Goal: Information Seeking & Learning: Learn about a topic

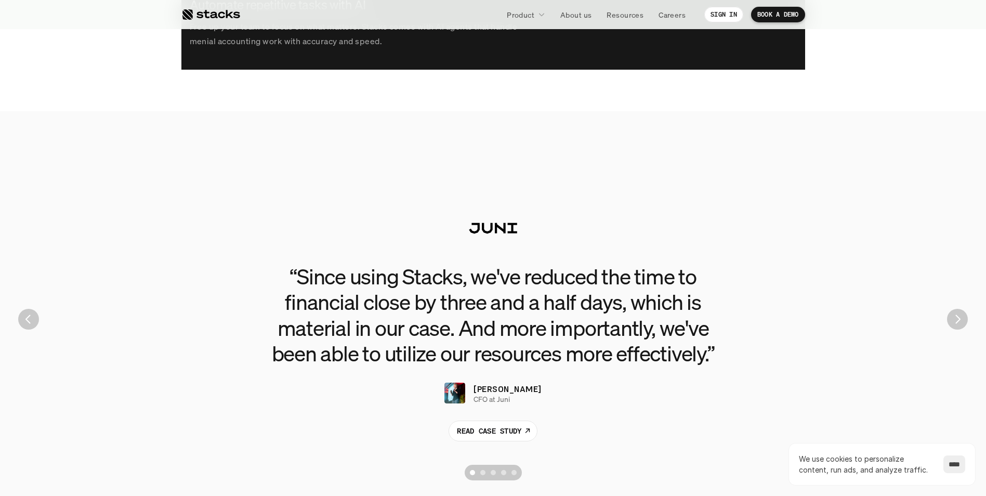
scroll to position [2339, 0]
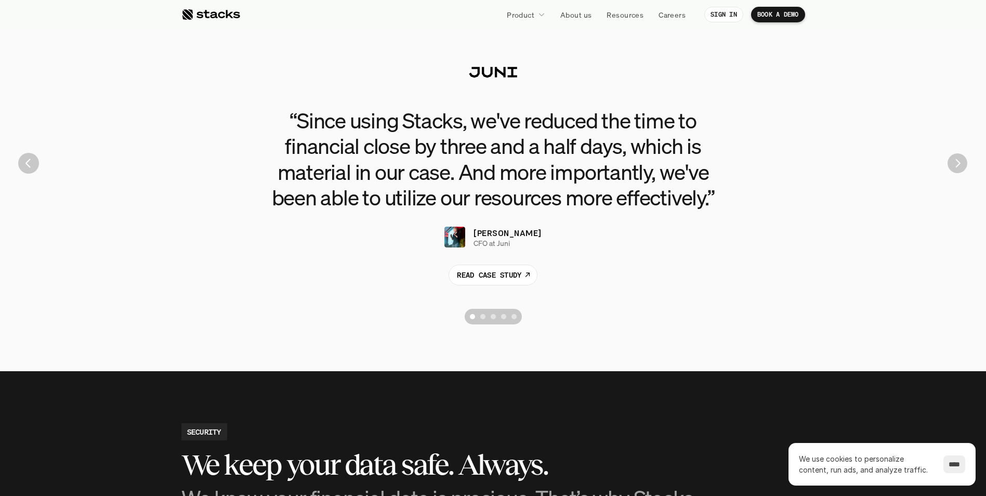
click at [965, 168] on img "Next" at bounding box center [957, 163] width 20 height 20
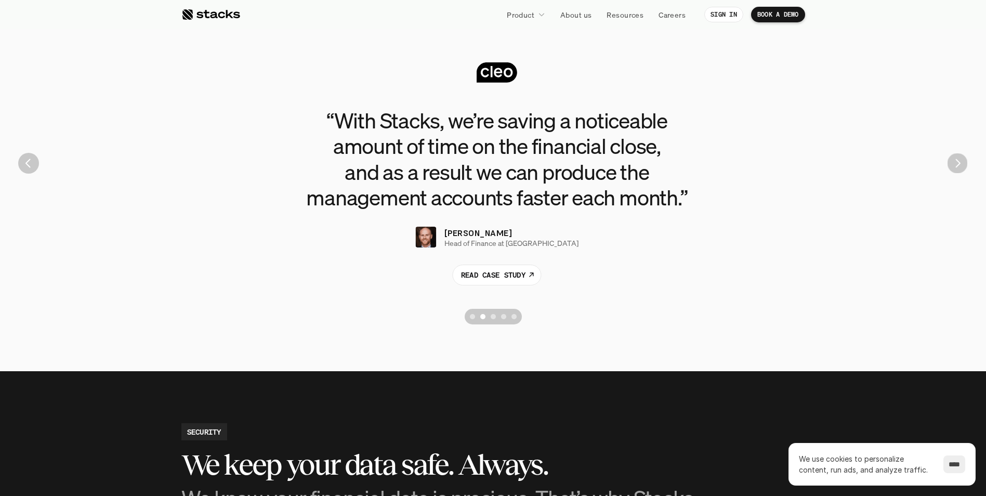
click at [964, 168] on img "Next" at bounding box center [957, 163] width 20 height 20
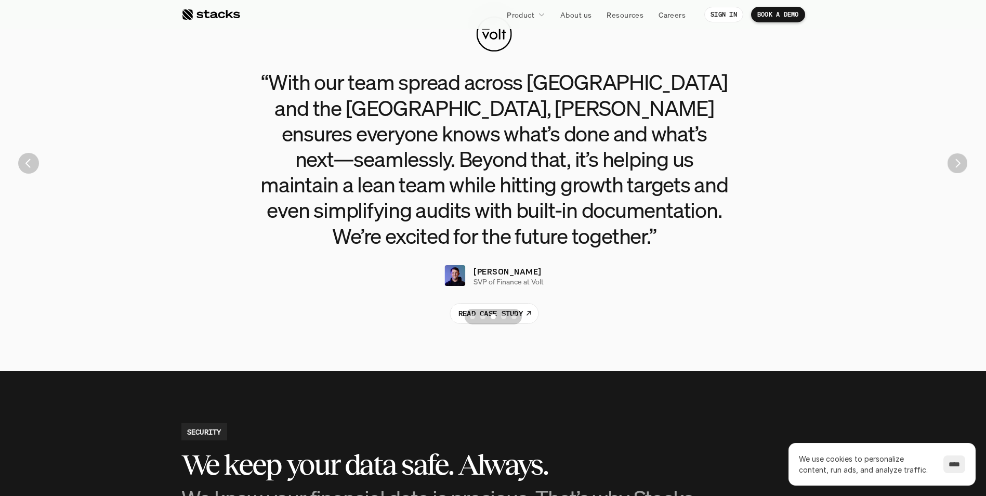
click at [964, 168] on img "Next" at bounding box center [957, 163] width 20 height 20
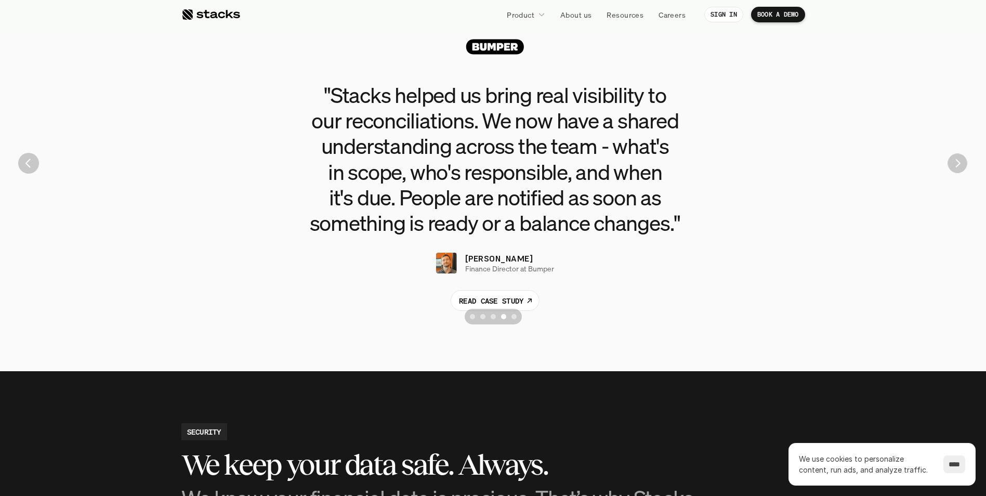
click at [964, 168] on img "Next" at bounding box center [956, 162] width 19 height 19
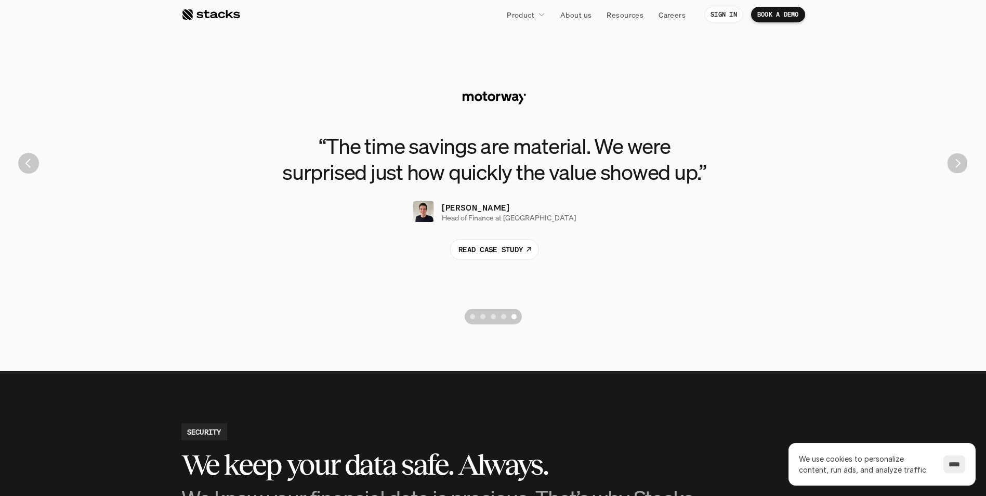
click at [964, 168] on img "Next" at bounding box center [957, 163] width 20 height 20
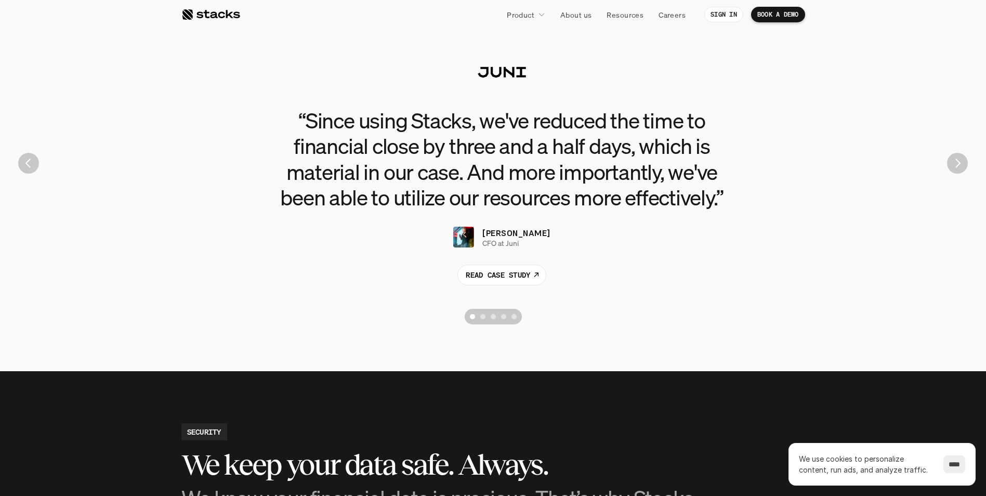
click at [964, 168] on img "Next" at bounding box center [957, 163] width 21 height 21
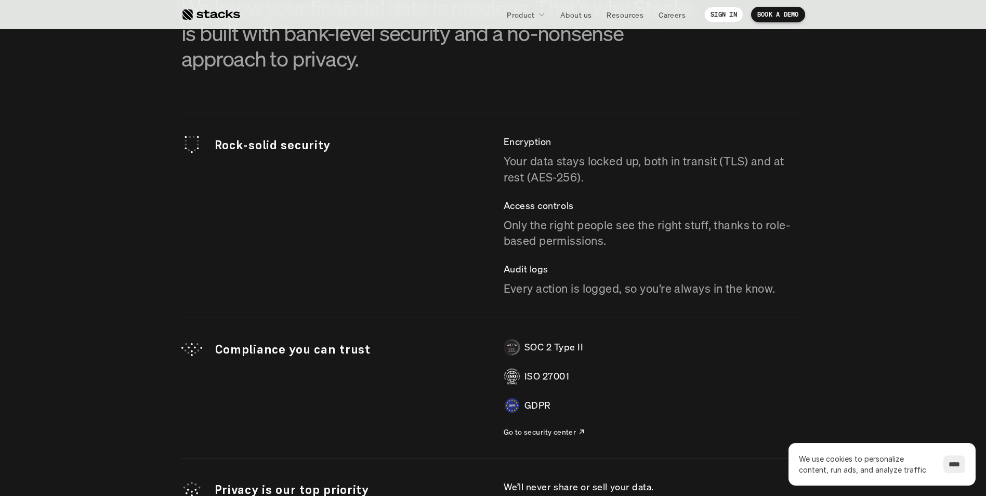
scroll to position [2772, 0]
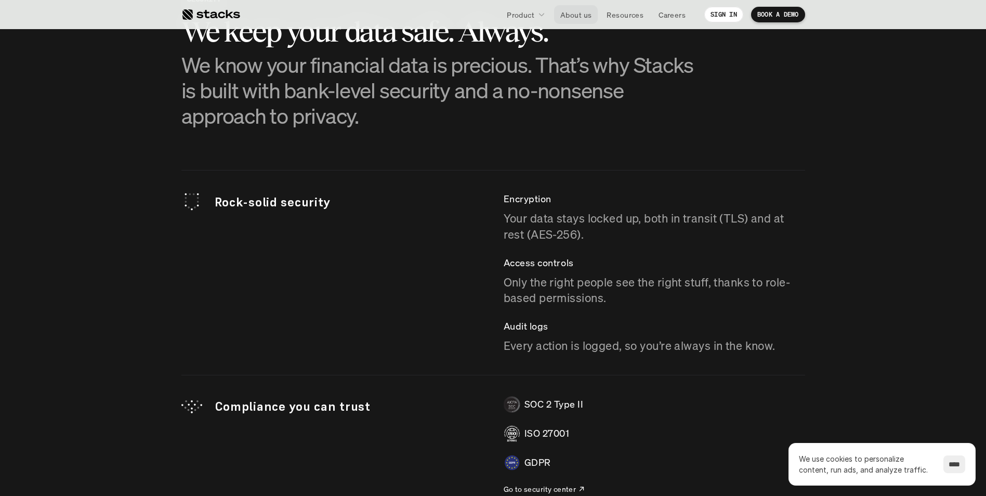
click at [569, 13] on p "About us" at bounding box center [575, 14] width 31 height 11
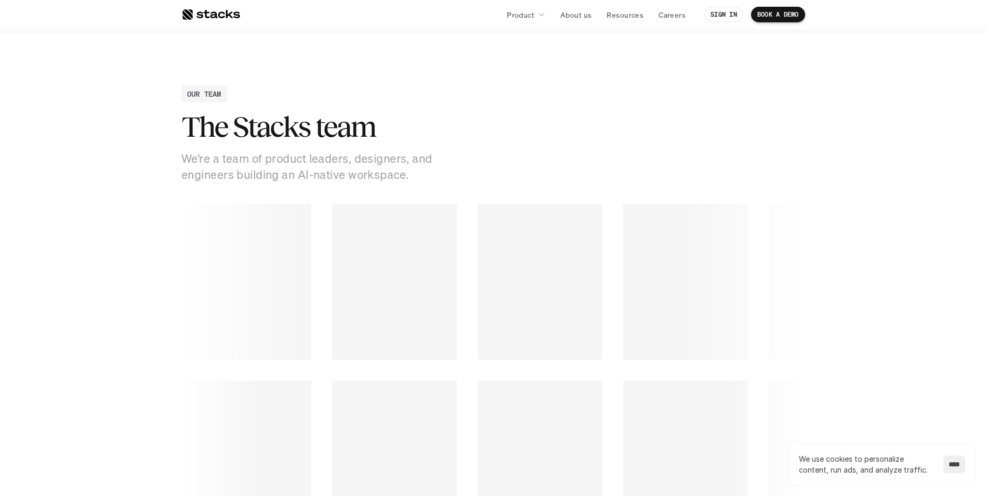
scroll to position [1199, 0]
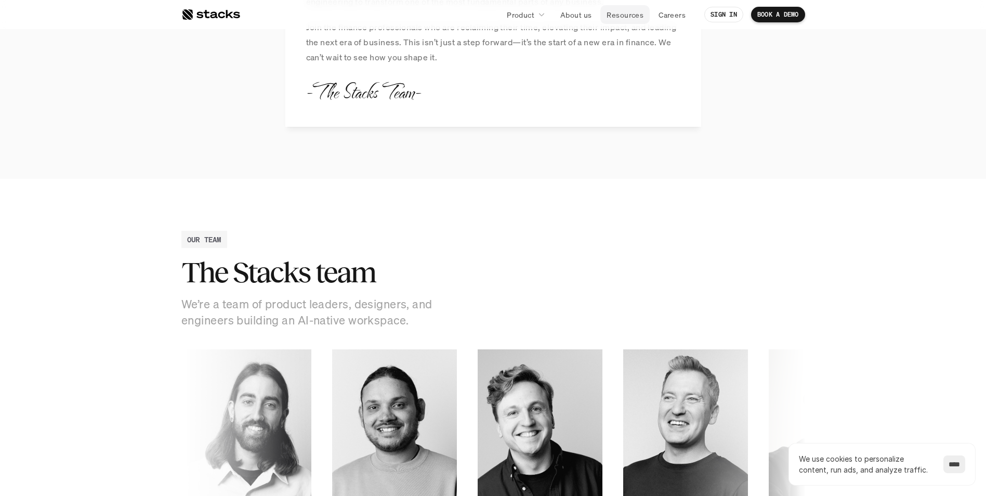
click at [618, 17] on p "Resources" at bounding box center [624, 14] width 37 height 11
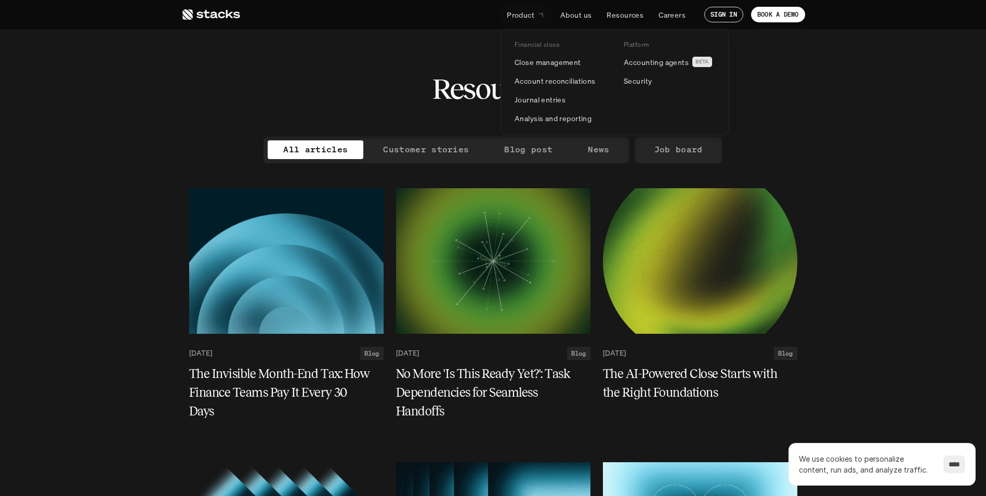
click at [535, 13] on link "Product" at bounding box center [525, 14] width 51 height 19
click at [523, 26] on div at bounding box center [614, 70] width 229 height 130
click at [243, 17] on div "Product About us Resources Careers" at bounding box center [466, 15] width 452 height 16
click at [224, 14] on use at bounding box center [211, 14] width 58 height 10
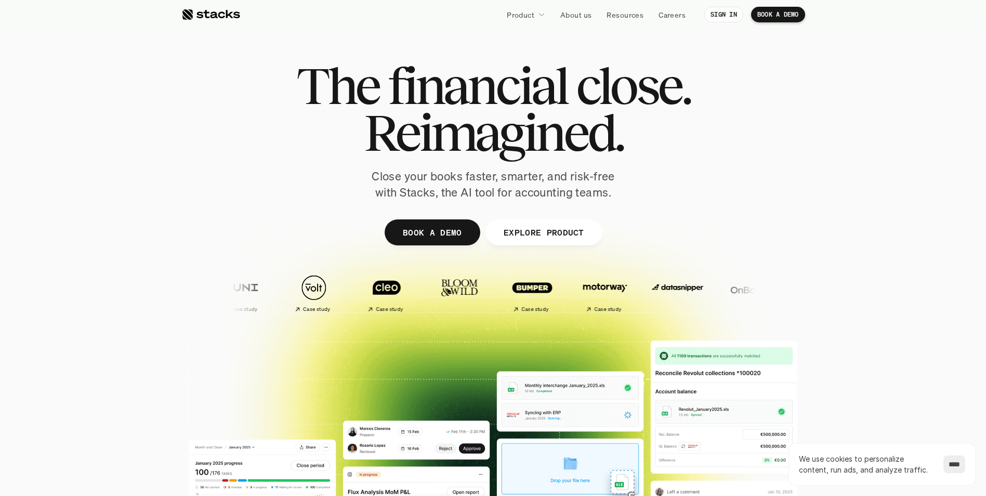
click at [152, 182] on div at bounding box center [493, 322] width 986 height 333
